Goal: Information Seeking & Learning: Learn about a topic

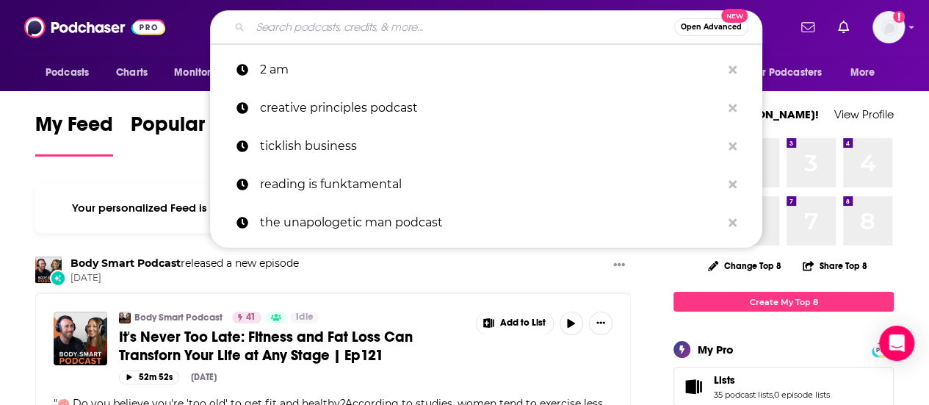
click at [441, 30] on input "Search podcasts, credits, & more..." at bounding box center [462, 27] width 424 height 24
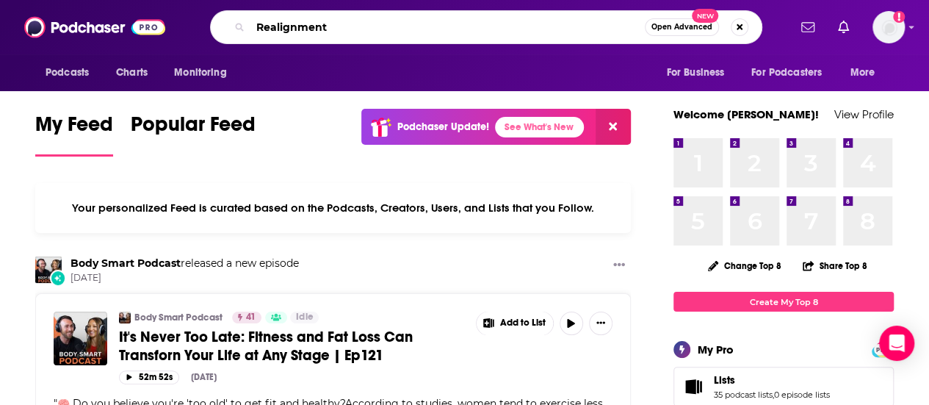
type input "Realignment"
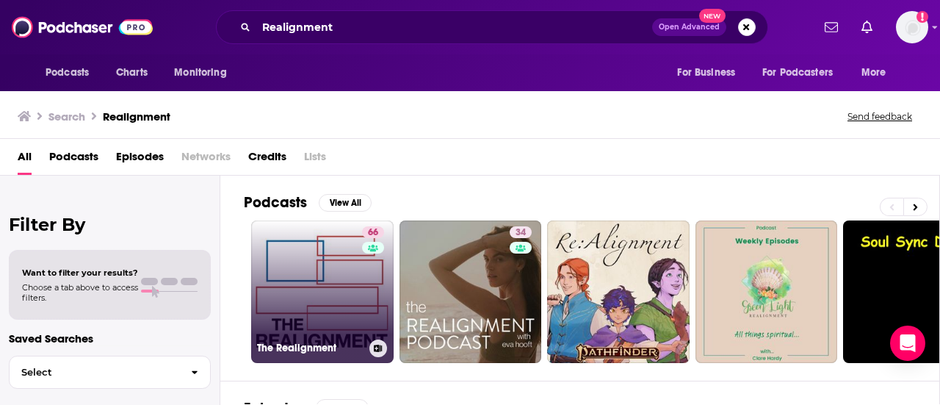
click at [308, 266] on link "66 The Realignment" at bounding box center [322, 291] width 142 height 142
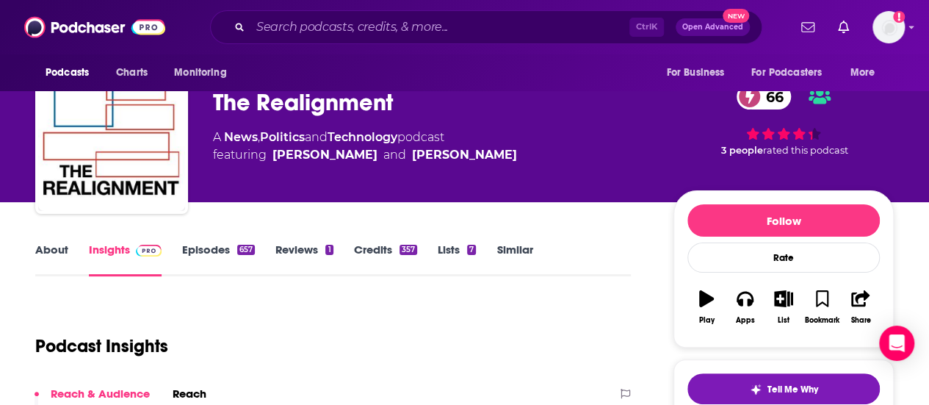
scroll to position [45, 0]
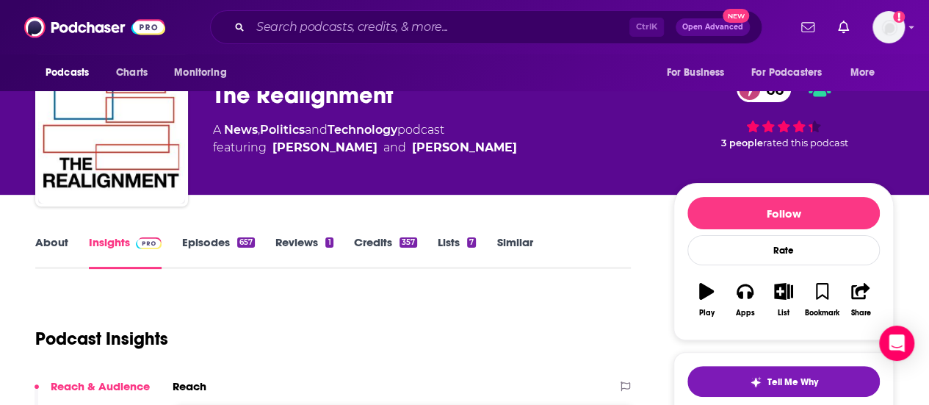
click at [46, 239] on link "About" at bounding box center [51, 252] width 33 height 34
